Goal: Information Seeking & Learning: Learn about a topic

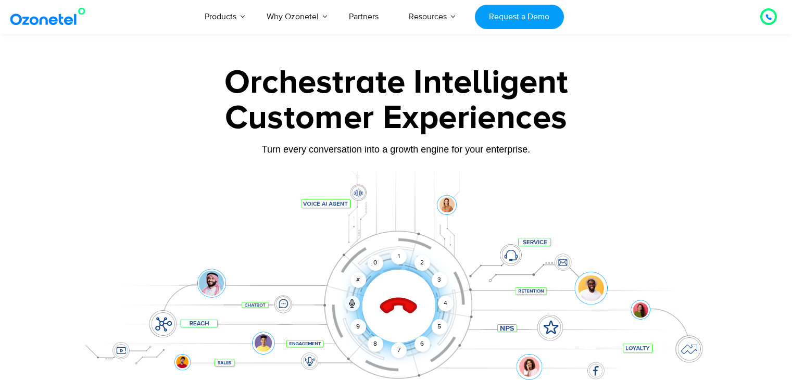
scroll to position [104, 0]
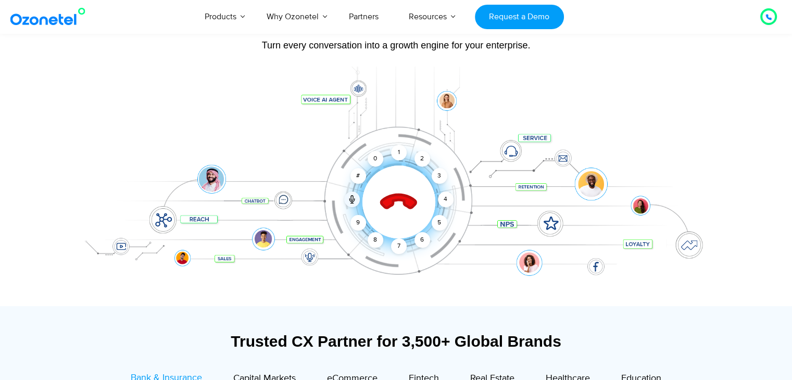
click at [385, 192] on div at bounding box center [398, 201] width 103 height 103
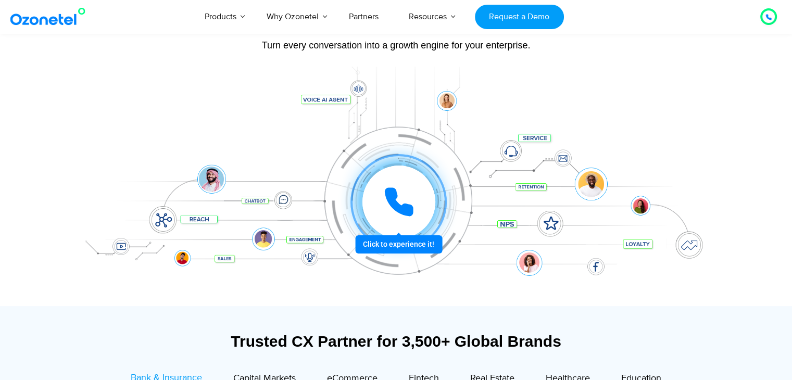
click at [390, 211] on icon at bounding box center [398, 201] width 31 height 31
click at [688, 122] on div "Click to experience it! Call ended 1 2 3 4 5 6 7 8 9 # 0" at bounding box center [396, 181] width 651 height 177
click at [448, 238] on div "Click to experience it! Call ended 1 2 3 4 5 6 7 8 9 # 0" at bounding box center [396, 181] width 651 height 177
click at [392, 201] on icon at bounding box center [399, 202] width 26 height 26
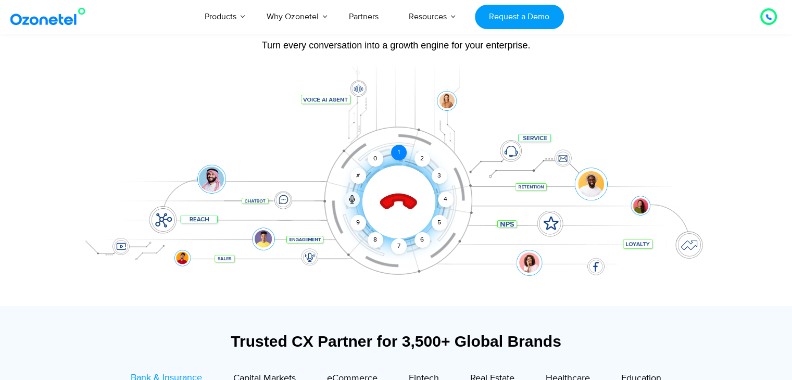
click at [396, 150] on div "1" at bounding box center [399, 153] width 16 height 16
click at [440, 177] on div "3" at bounding box center [439, 176] width 16 height 16
click at [350, 196] on icon at bounding box center [352, 199] width 8 height 8
click at [355, 178] on div "#" at bounding box center [358, 176] width 16 height 16
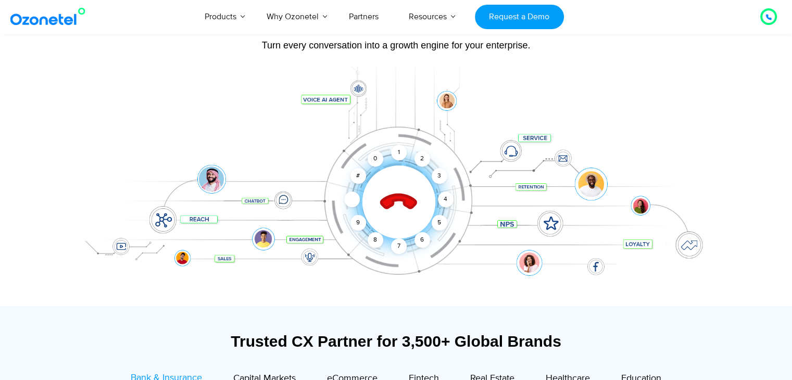
click at [354, 200] on icon at bounding box center [351, 200] width 5 height 3
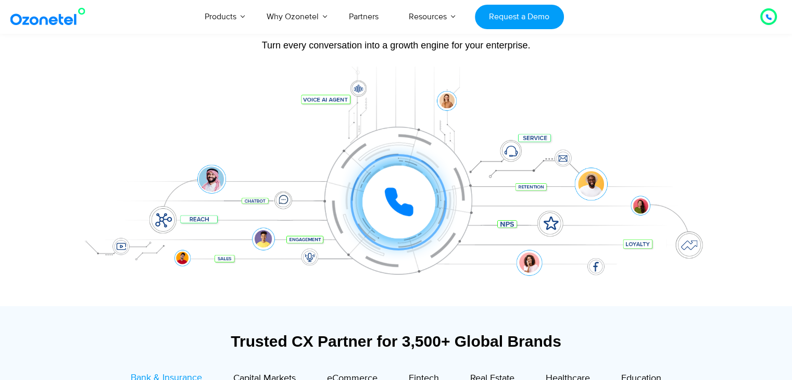
click at [697, 128] on div "Click to experience it! Call ended 1 2 3 4 5 6 7 8 9 # 0" at bounding box center [396, 181] width 651 height 177
click at [529, 254] on div "Click to experience it! Call ended 1 2 3 4 5 6 7 8 9 # 0" at bounding box center [396, 181] width 651 height 177
click at [528, 187] on div "Click to experience it! Call ended 1 2 3 4 5 6 7 8 9 # 0" at bounding box center [399, 181] width 646 height 42
click at [771, 14] on icon at bounding box center [769, 17] width 6 height 6
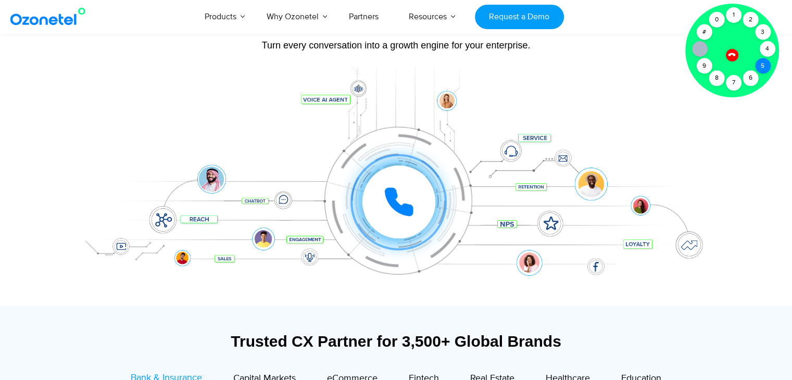
click at [766, 66] on div "5" at bounding box center [763, 66] width 16 height 16
click at [731, 12] on div "1" at bounding box center [734, 15] width 16 height 16
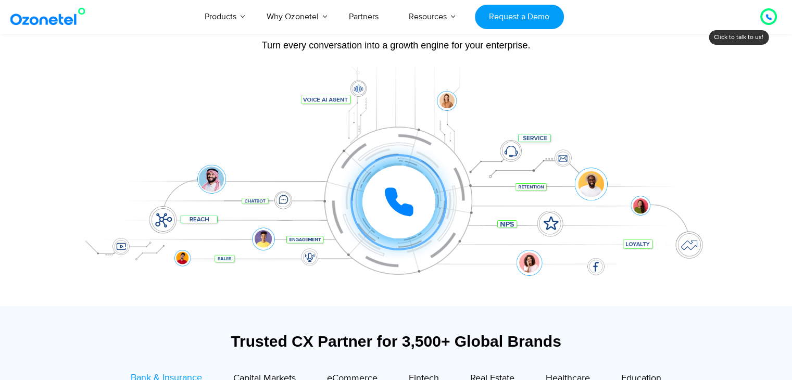
click at [355, 88] on div at bounding box center [396, 187] width 651 height 240
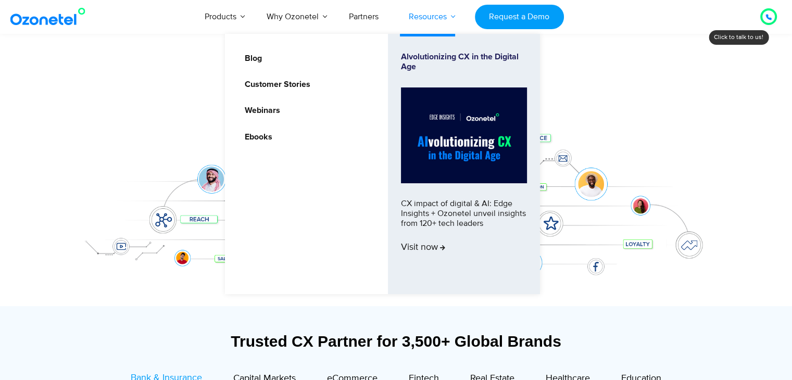
click at [450, 17] on link "Resources" at bounding box center [428, 16] width 68 height 34
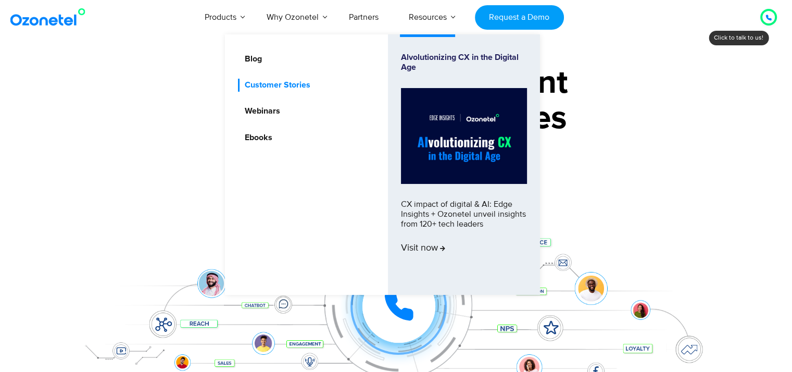
click at [269, 82] on link "Customer Stories" at bounding box center [275, 85] width 74 height 13
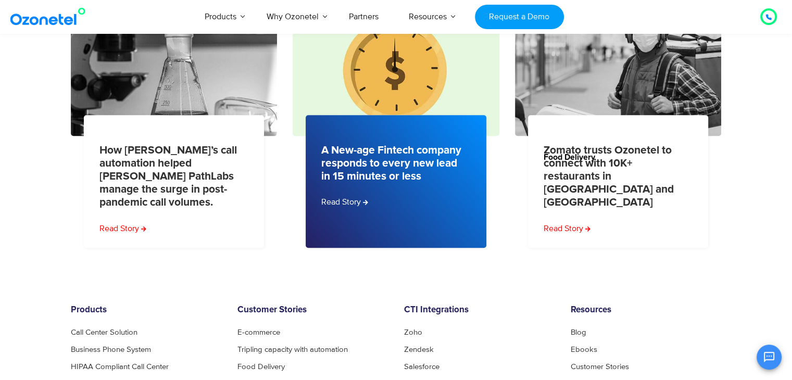
scroll to position [521, 0]
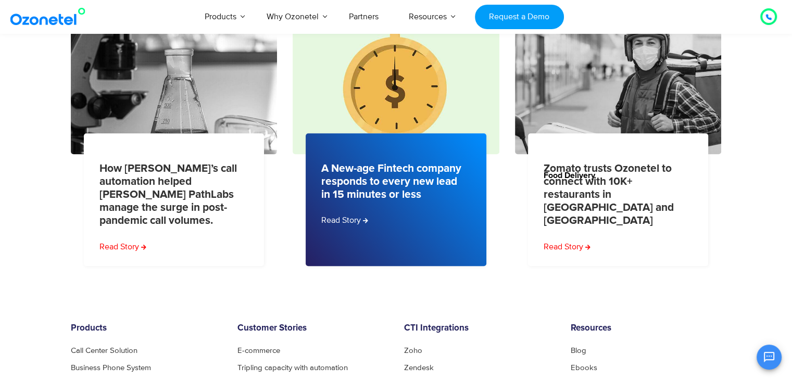
click at [394, 169] on link "A New-age Fintech company responds to every new lead in 15 minutes or less" at bounding box center [392, 182] width 143 height 40
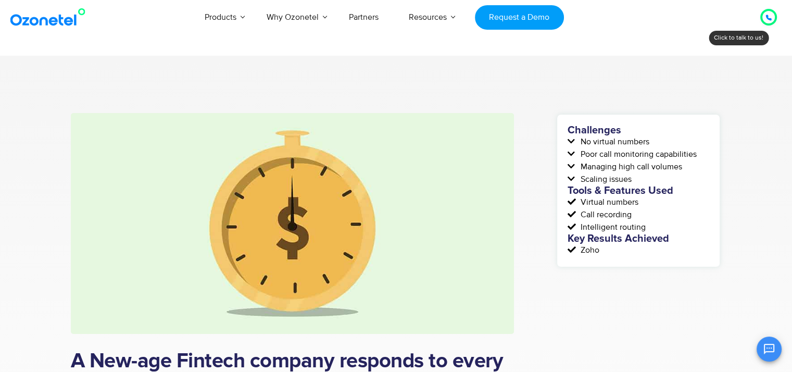
click at [345, 225] on img at bounding box center [293, 223] width 444 height 221
click at [596, 129] on h5 "Challenges" at bounding box center [639, 130] width 142 height 10
